Goal: Obtain resource: Download file/media

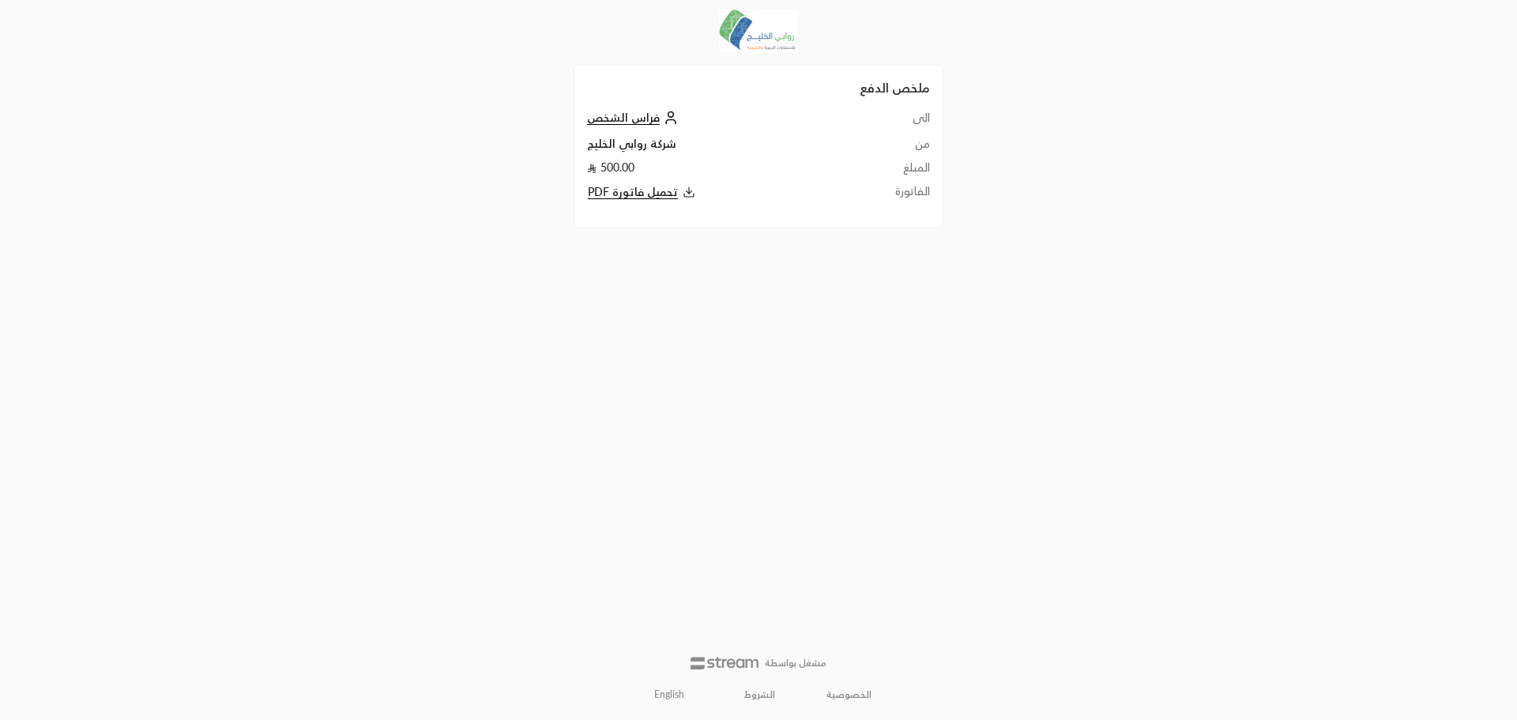
click at [642, 183] on button "تحميل فاتورة PDF" at bounding box center [718, 192] width 262 height 18
